Goal: Task Accomplishment & Management: Complete application form

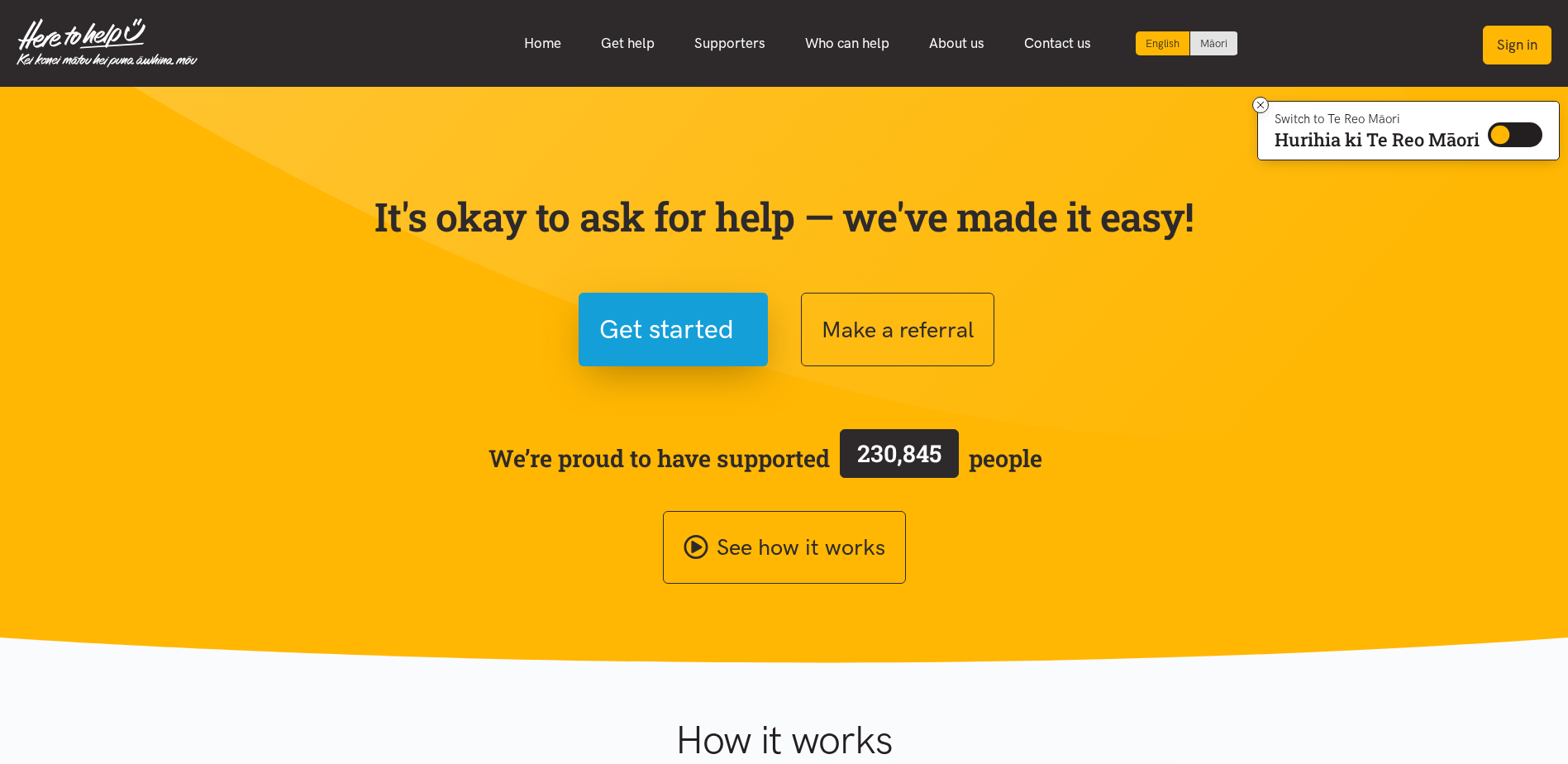
click at [1538, 31] on button "Sign in" at bounding box center [1517, 45] width 68 height 39
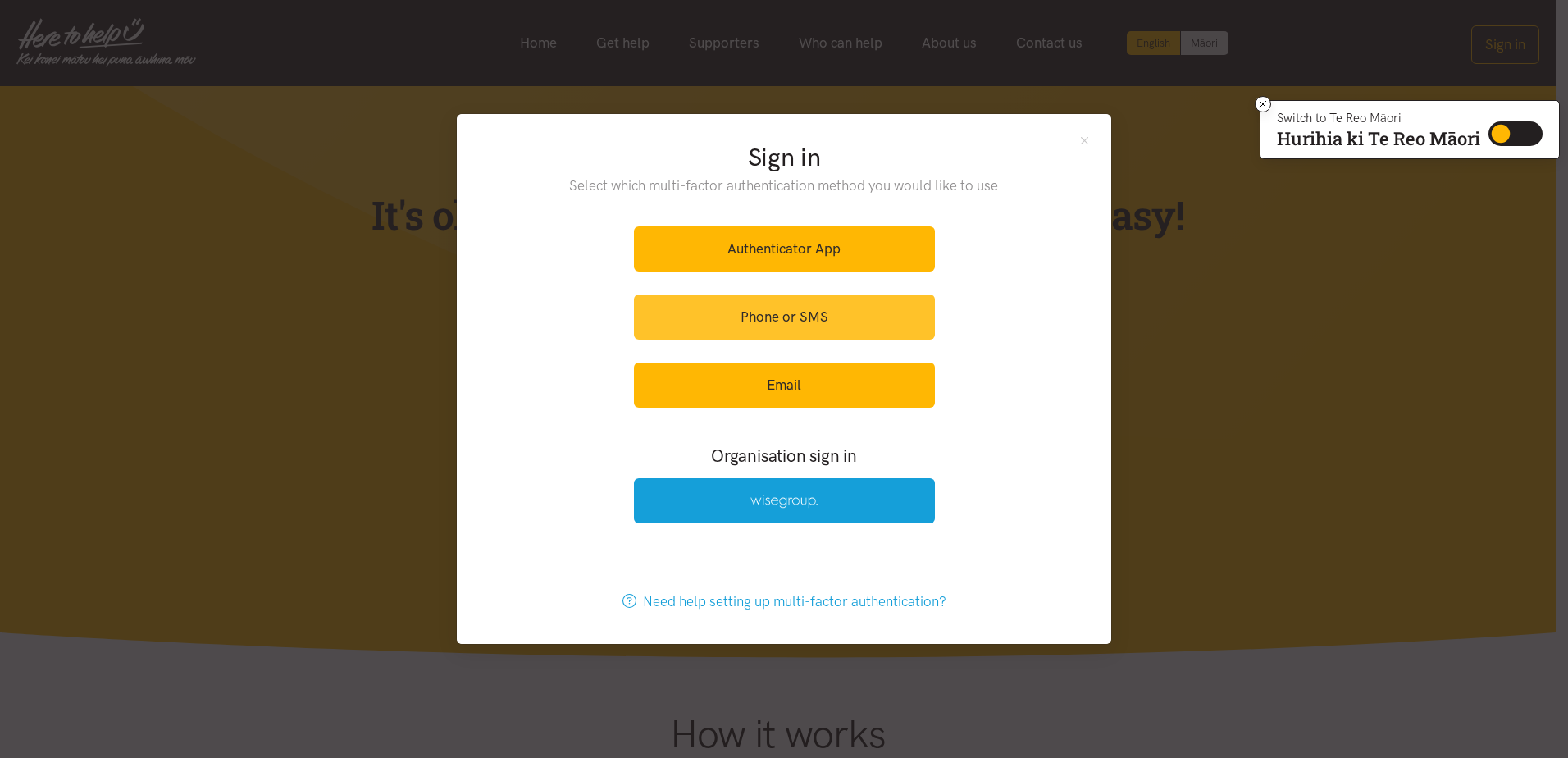
click at [802, 319] on link "Phone or SMS" at bounding box center [784, 316] width 301 height 45
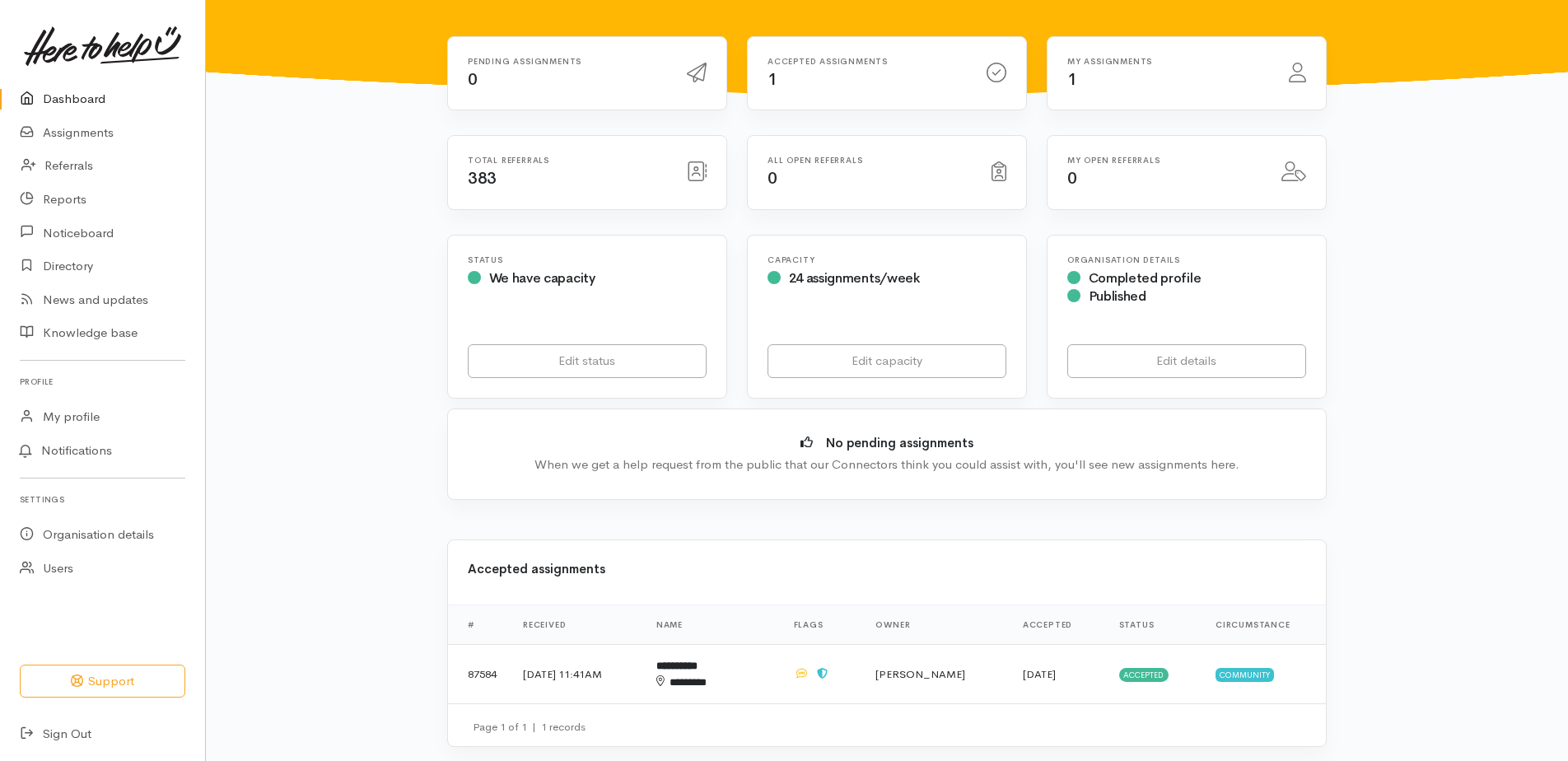
scroll to position [412, 0]
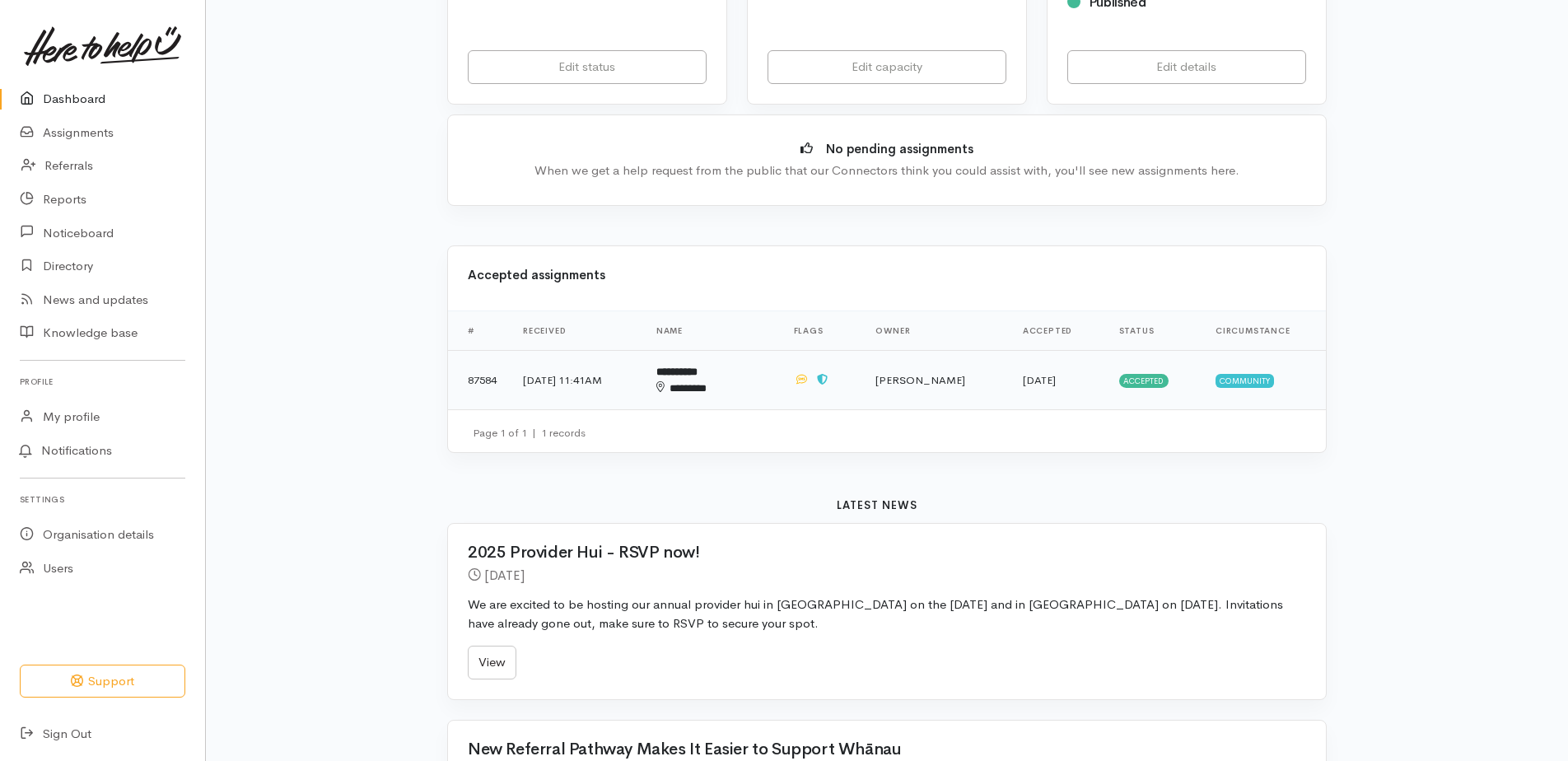
click at [638, 384] on td "[DATE] 11:41AM" at bounding box center [576, 380] width 133 height 59
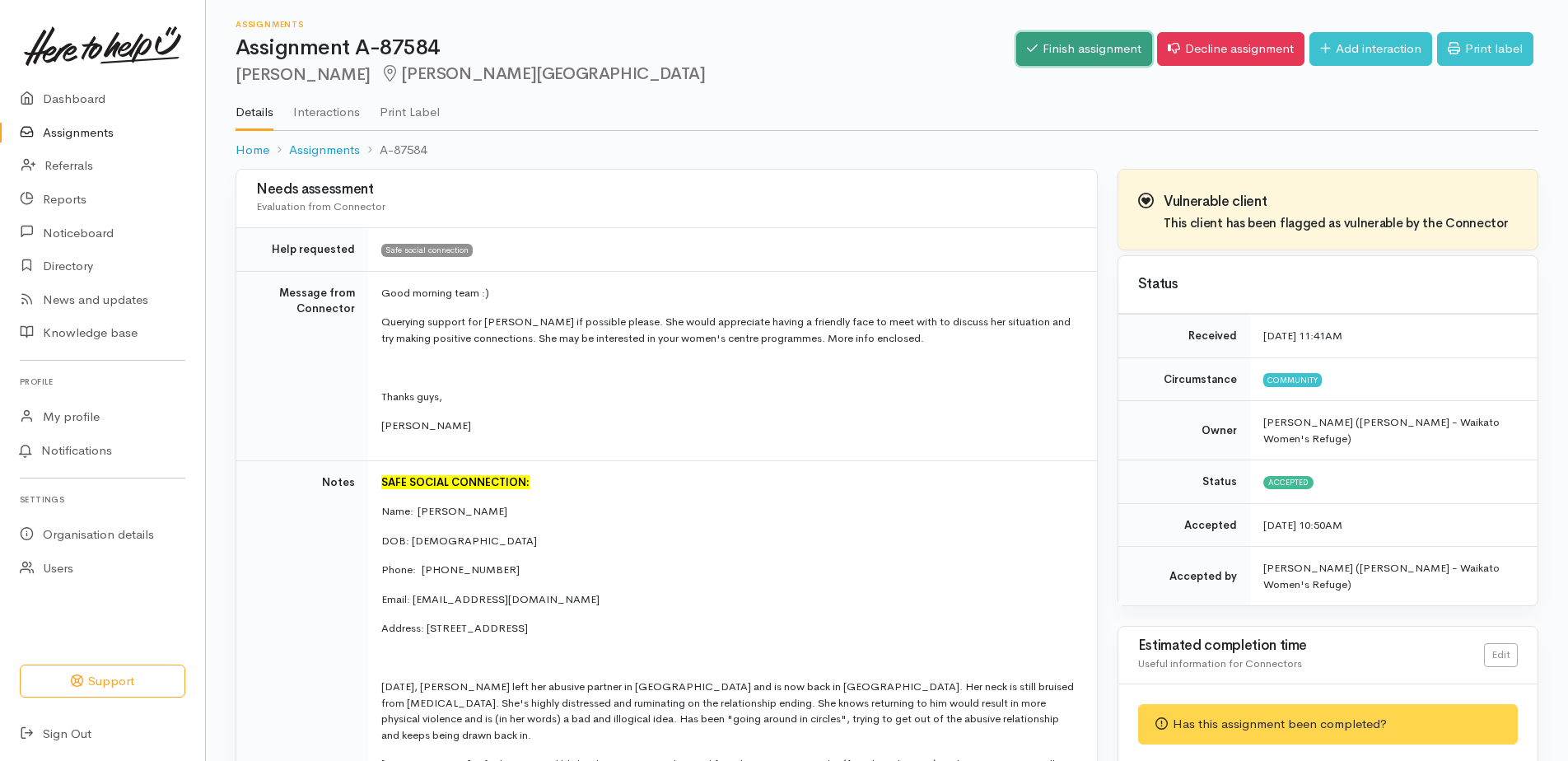
click at [1039, 41] on link "Finish assignment" at bounding box center [1084, 48] width 136 height 34
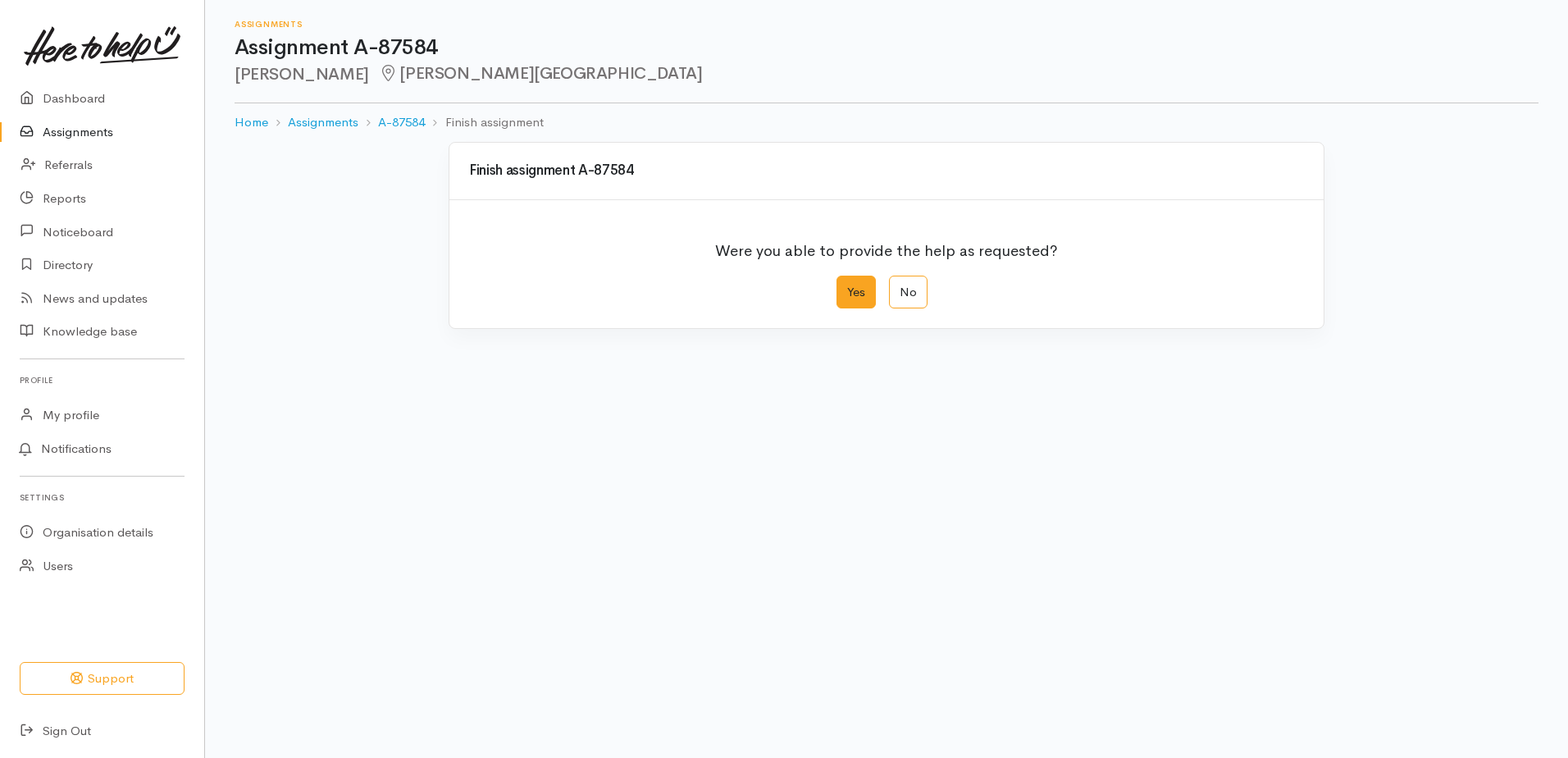
click at [851, 298] on label "Yes" at bounding box center [856, 292] width 40 height 33
click at [847, 286] on input "Yes" at bounding box center [842, 281] width 11 height 11
radio input "true"
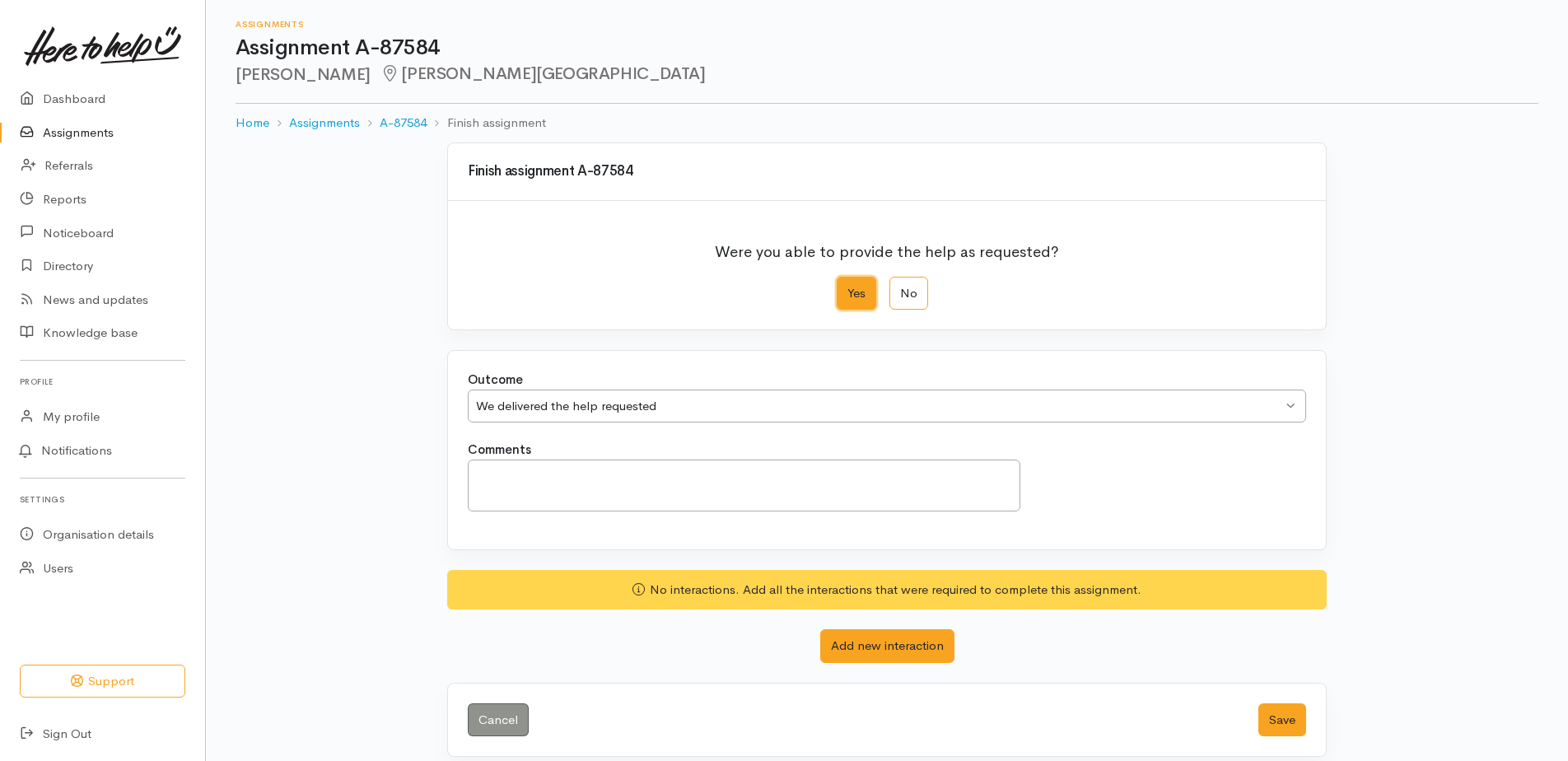
click at [786, 403] on div "We delivered the help requested" at bounding box center [879, 406] width 806 height 19
drag, startPoint x: 747, startPoint y: 429, endPoint x: 753, endPoint y: 436, distance: 9.2
click at [749, 429] on div "Outcome We delivered the help requested We delivered the help requested We deli…" at bounding box center [886, 405] width 858 height 70
click at [768, 469] on textarea "Comments" at bounding box center [743, 485] width 552 height 52
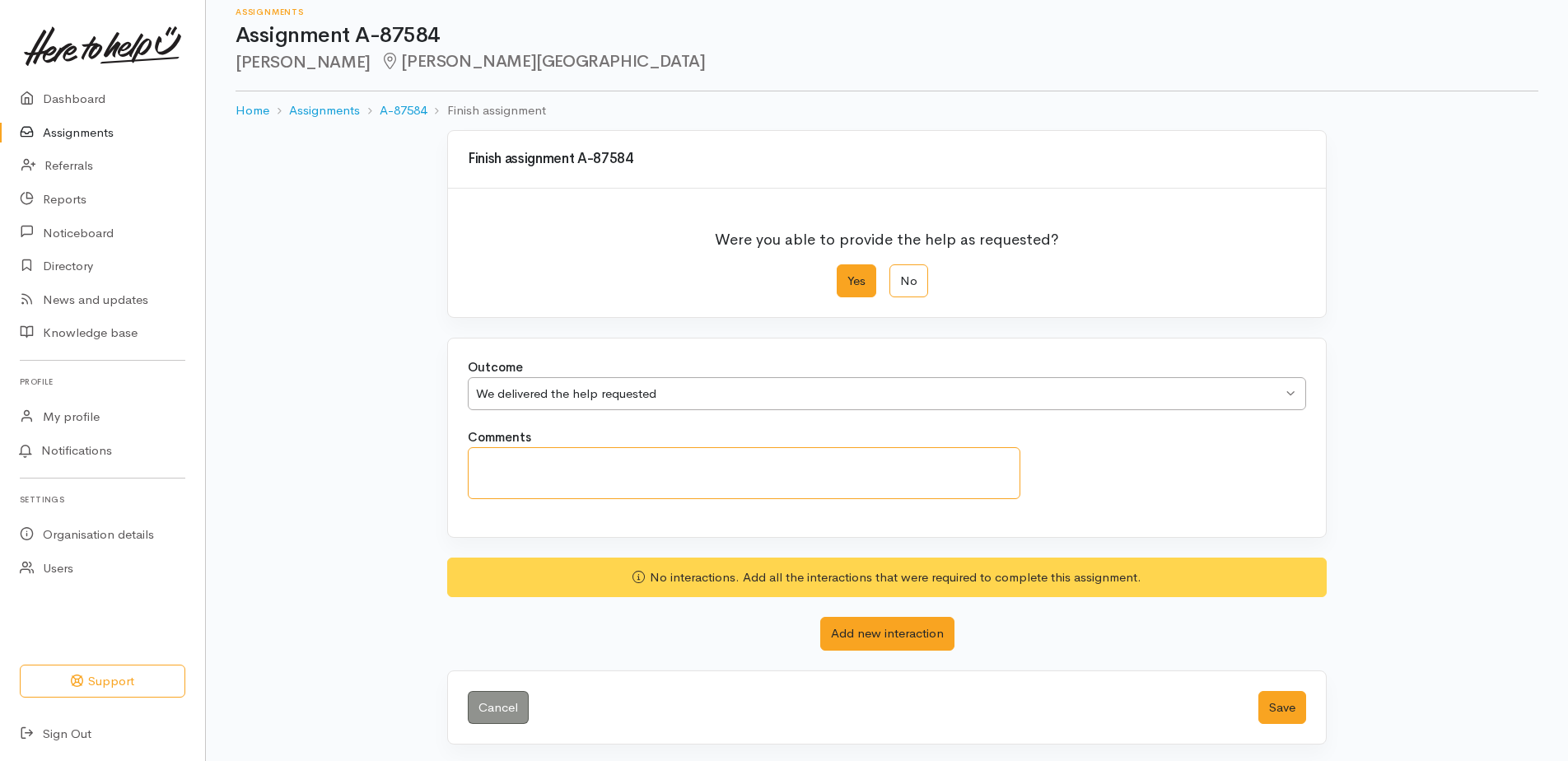
scroll to position [16, 0]
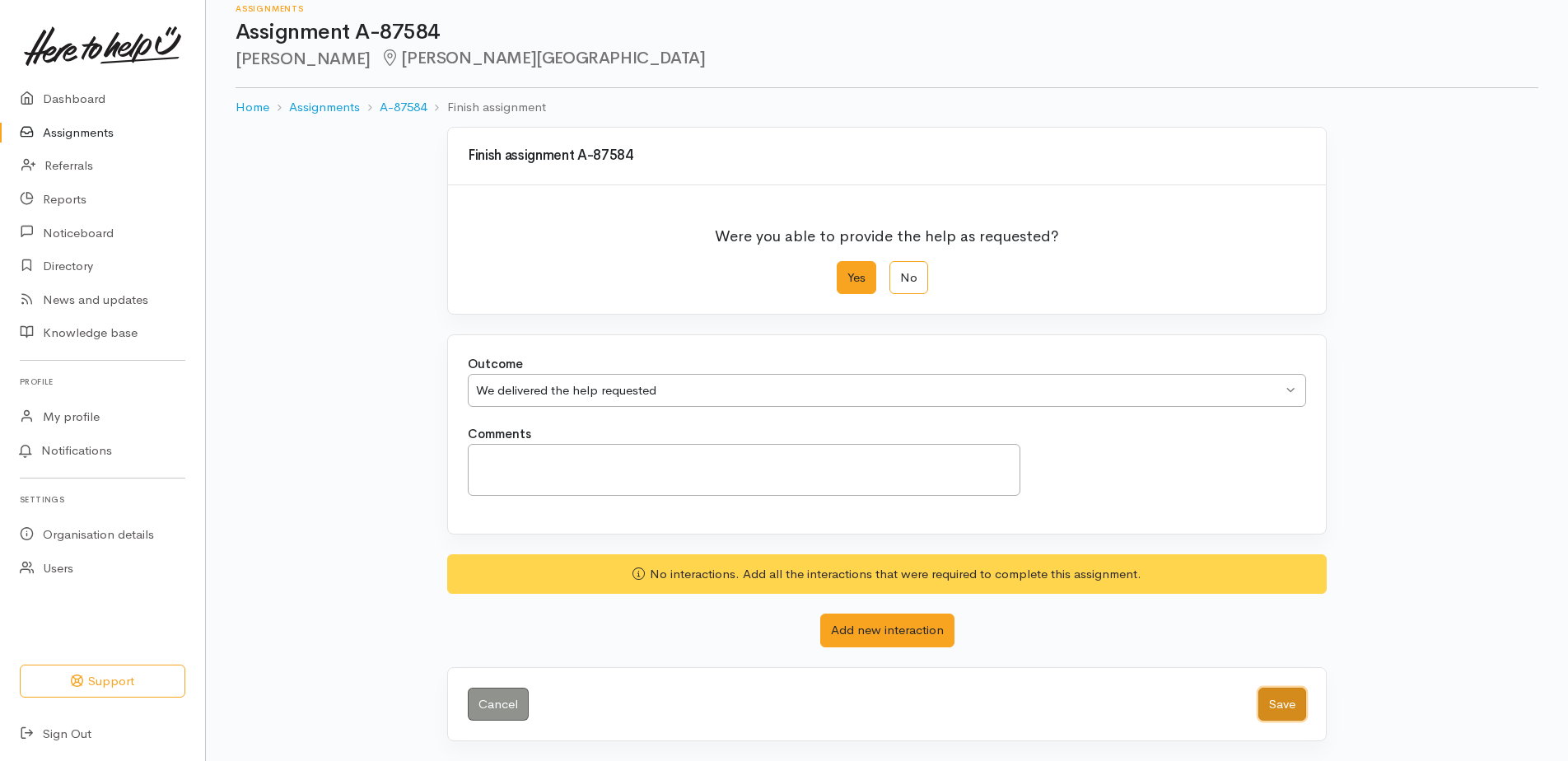
click at [1271, 704] on button "Save" at bounding box center [1282, 705] width 48 height 34
